Goal: Browse casually: Explore the website without a specific task or goal

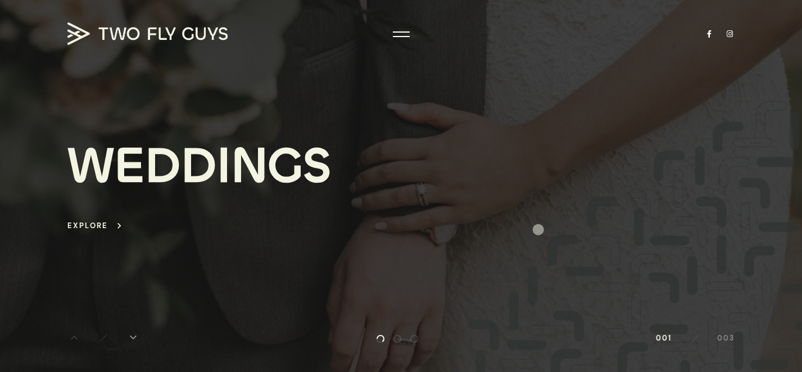
click at [523, 221] on div "W E D D I N G S Explore keyboard_arrow_right" at bounding box center [400, 187] width 667 height 282
click at [401, 31] on div at bounding box center [401, 34] width 17 height 11
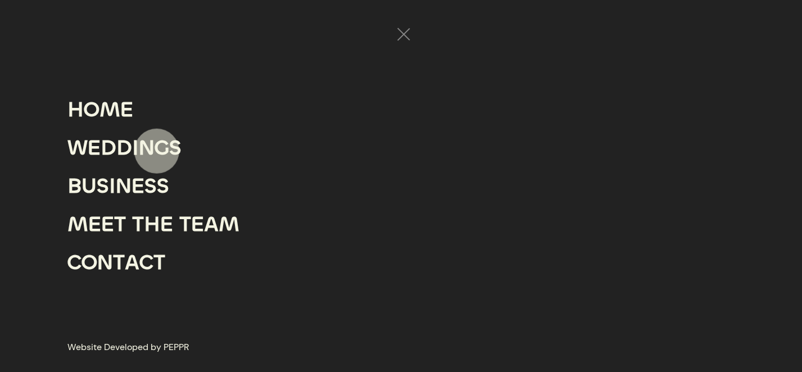
click at [157, 151] on div "G" at bounding box center [162, 148] width 15 height 38
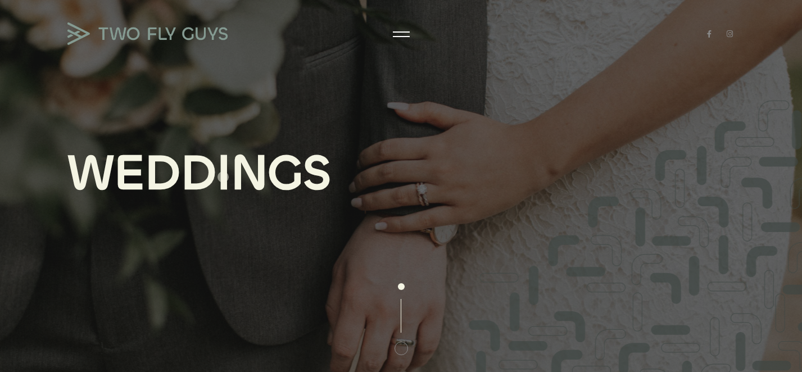
click at [223, 177] on div "I" at bounding box center [223, 174] width 15 height 54
click at [401, 287] on div at bounding box center [401, 319] width 56 height 72
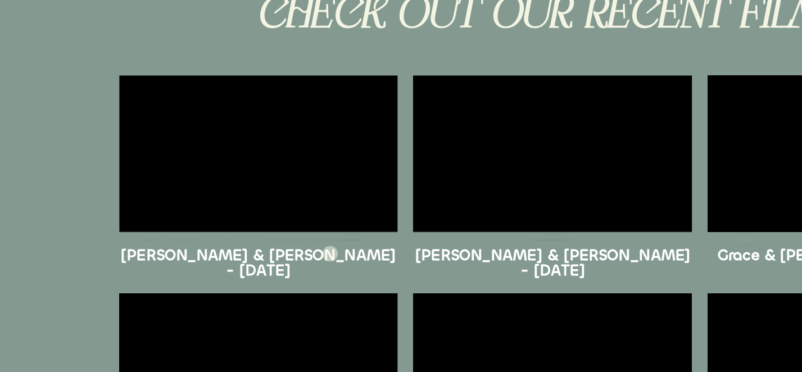
click at [240, 286] on h5 "[PERSON_NAME] & [PERSON_NAME] - [DATE]" at bounding box center [188, 293] width 202 height 22
click at [239, 288] on h5 "[PERSON_NAME] & [PERSON_NAME] - [DATE]" at bounding box center [188, 293] width 202 height 22
